Goal: Obtain resource: Obtain resource

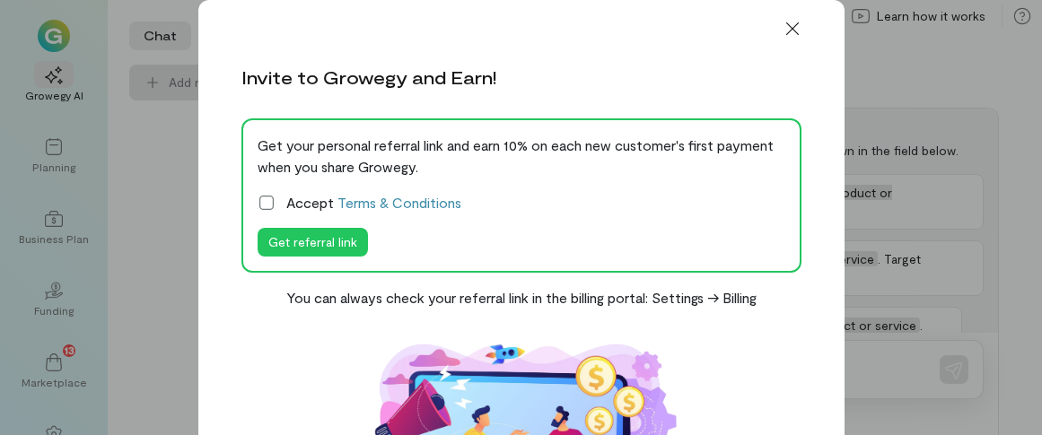
click at [260, 204] on icon at bounding box center [267, 203] width 18 height 18
click at [272, 236] on button "Get referral link" at bounding box center [313, 242] width 110 height 29
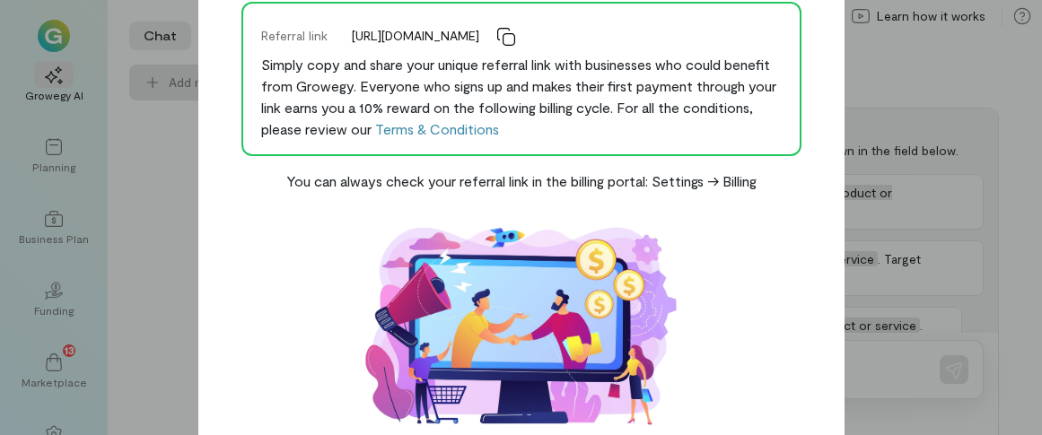
scroll to position [206, 0]
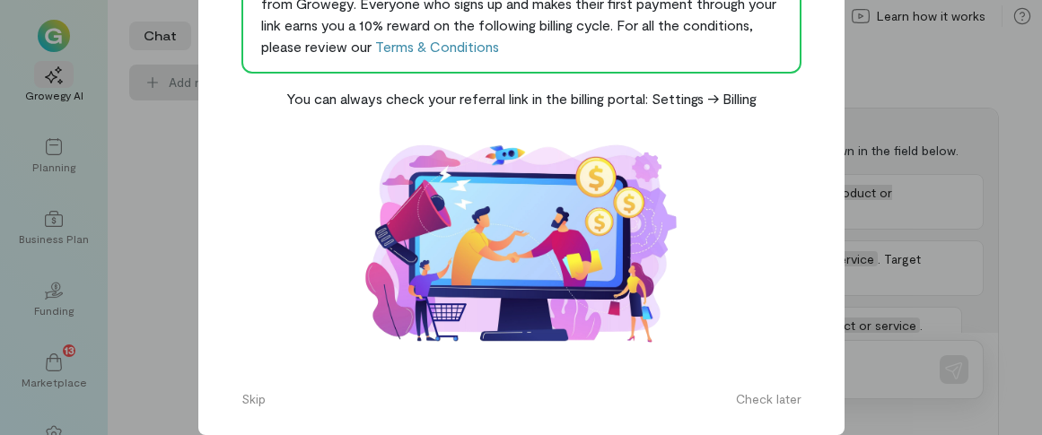
scroll to position [90, 0]
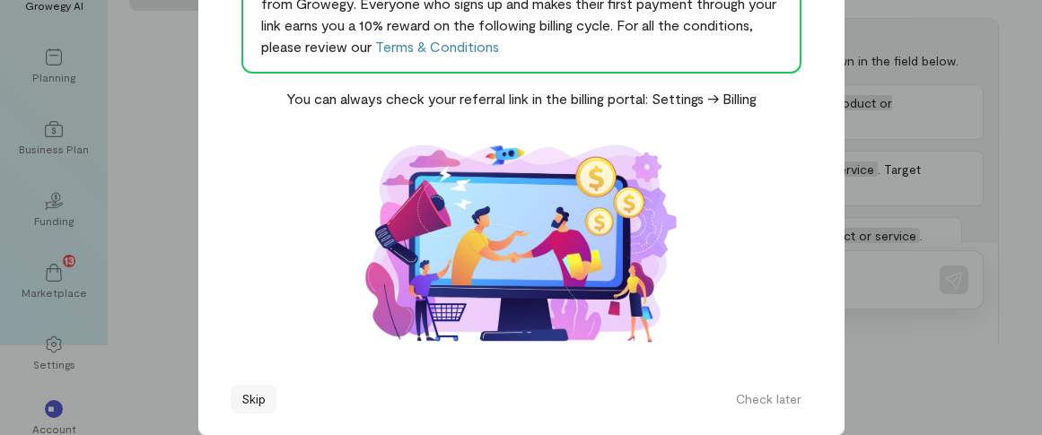
click at [242, 396] on button "Skip" at bounding box center [254, 399] width 46 height 29
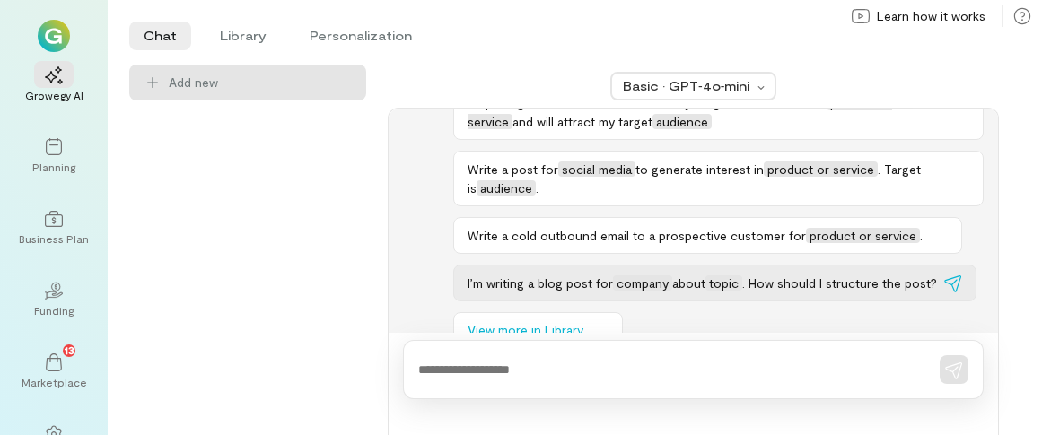
scroll to position [153, 0]
